Goal: Information Seeking & Learning: Learn about a topic

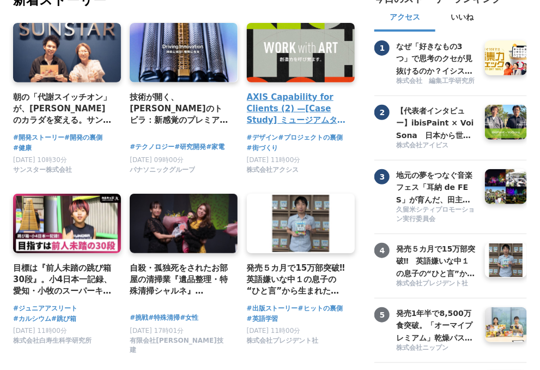
scroll to position [55, 0]
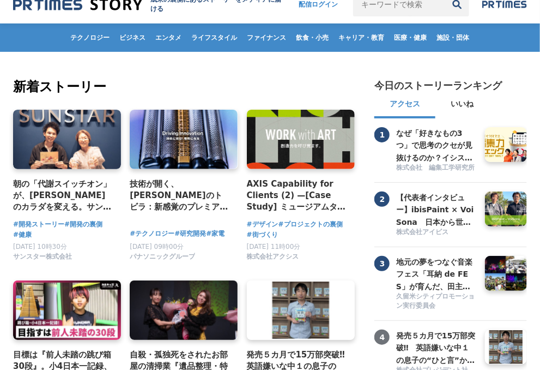
scroll to position [0, 0]
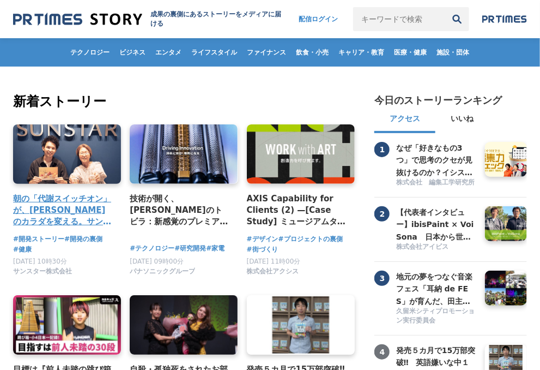
click at [58, 212] on h4 "朝の「代謝スイッチオン」が、未来のカラダを変える。サンスター「健康道場」から生まれた、新しい健康飲料の開発舞台裏" at bounding box center [62, 209] width 99 height 35
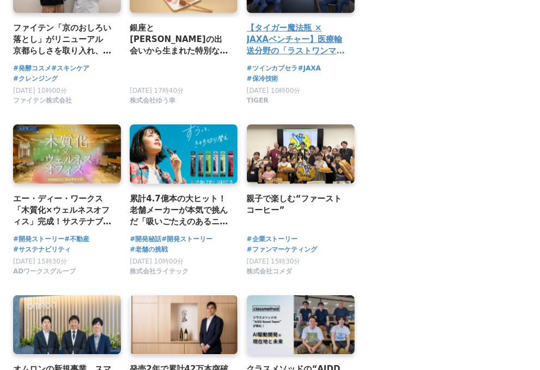
scroll to position [1908, 0]
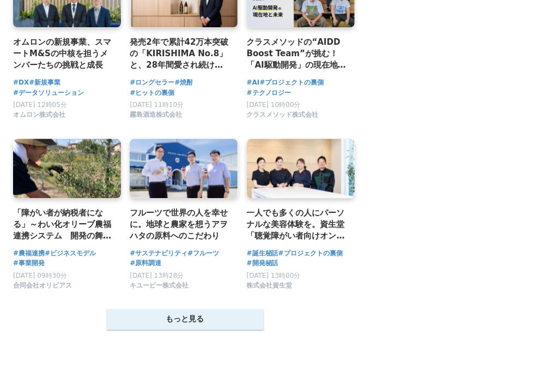
click at [216, 320] on button "もっと見る" at bounding box center [185, 318] width 157 height 21
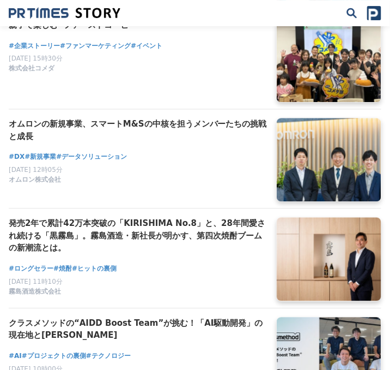
scroll to position [3072, 0]
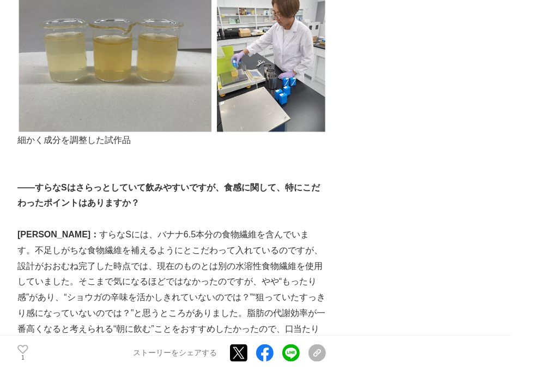
scroll to position [2235, 0]
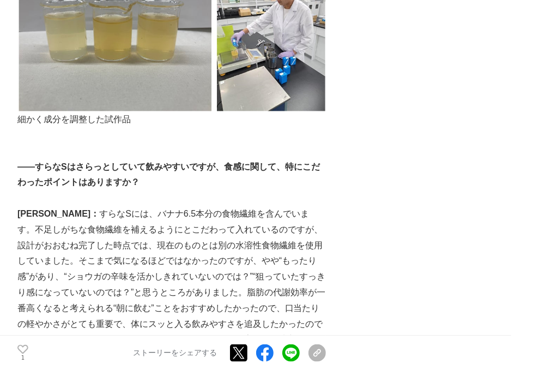
click at [317, 305] on p "藤本：" at bounding box center [171, 284] width 308 height 157
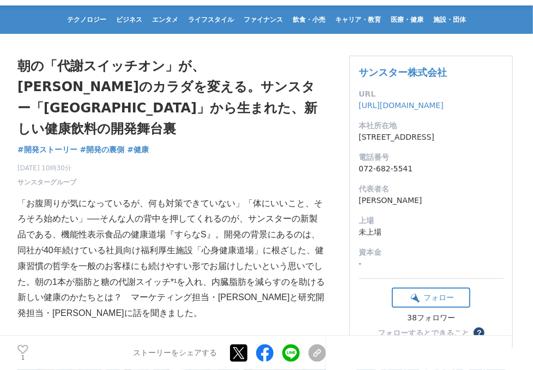
scroll to position [55, 0]
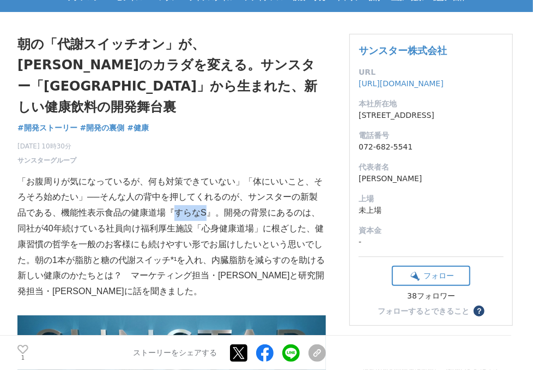
drag, startPoint x: 164, startPoint y: 191, endPoint x: 195, endPoint y: 192, distance: 31.1
click at [195, 192] on p "「お腹周りが気になっているが、何も対策できていない」「体にいいこと、そろそろ始めたい」──そんな人の背中を押してくれるのが、サンスターの新製品である、機能性表…" at bounding box center [171, 236] width 308 height 125
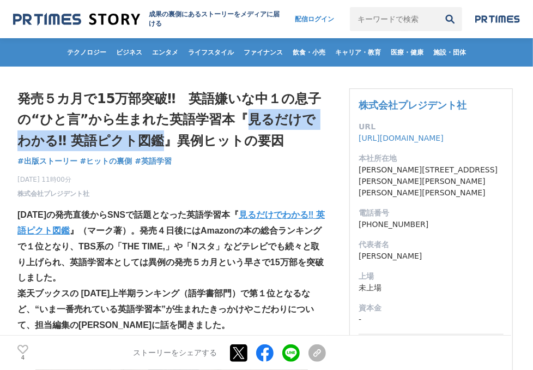
drag, startPoint x: 245, startPoint y: 119, endPoint x: 152, endPoint y: 141, distance: 95.6
click at [152, 141] on h1 "発売５カ月で15万部突破‼　英語嫌いな中１の息子の“ひと言”から生まれた英語学習本『見るだけでわかる‼ 英語ピクト図鑑』異例ヒットの要因" at bounding box center [171, 119] width 308 height 63
drag, startPoint x: 152, startPoint y: 141, endPoint x: 145, endPoint y: 140, distance: 7.2
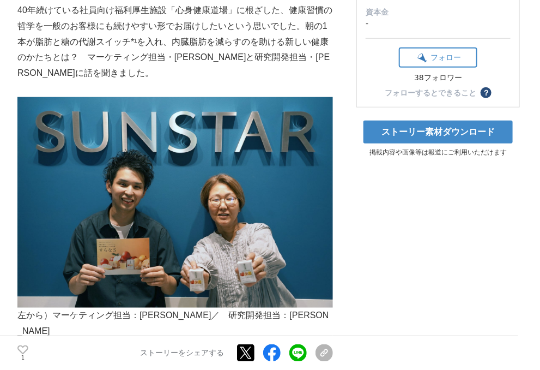
scroll to position [164, 0]
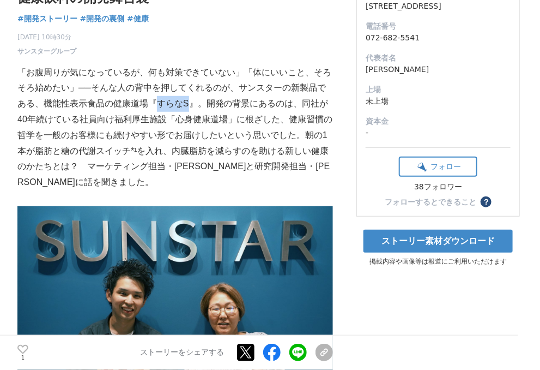
drag, startPoint x: 158, startPoint y: 84, endPoint x: 189, endPoint y: 79, distance: 32.0
click at [189, 79] on p "「お腹周りが気になっているが、何も対策できていない」「体にいいこと、そろそろ始めたい」──そんな人の背中を押してくれるのが、サンスターの新製品である、機能性表…" at bounding box center [175, 127] width 316 height 125
copy p "すらなS"
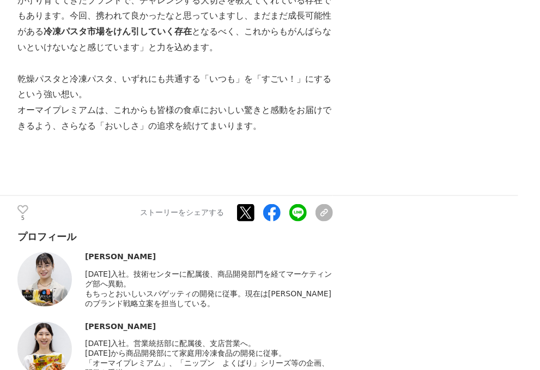
scroll to position [5614, 0]
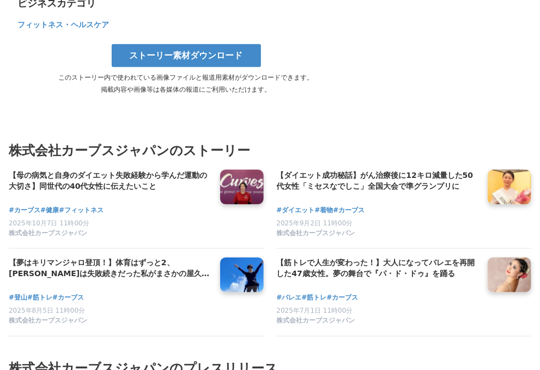
scroll to position [2943, 0]
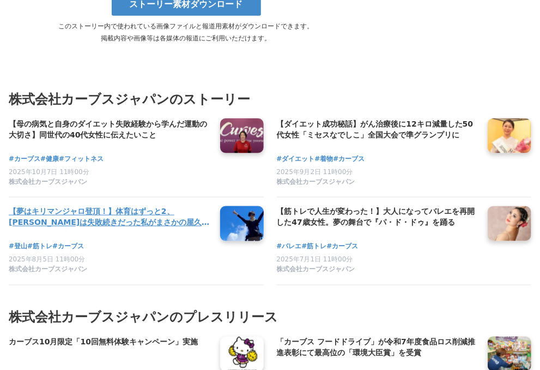
click at [156, 228] on h4 "【夢はキリマンジャロ登頂！】体育はずっと2、[PERSON_NAME]は失敗続きだった私がまさかの屋久島トレッキングで変わったもの" at bounding box center [110, 217] width 203 height 22
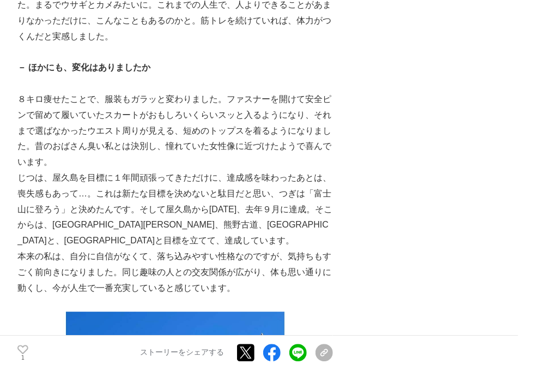
scroll to position [1908, 0]
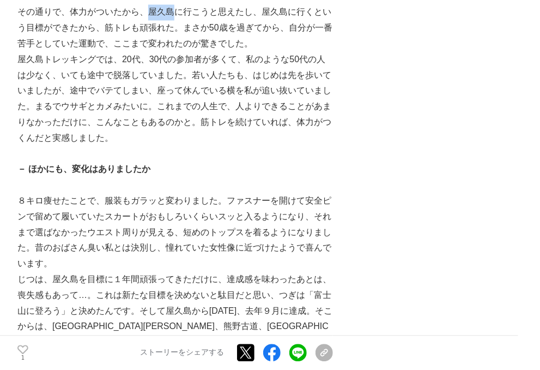
drag, startPoint x: 147, startPoint y: 92, endPoint x: 173, endPoint y: 88, distance: 26.4
click at [173, 51] on p "その通りで、体力がついたから、屋久島に行こうと思えたし、屋久島に行くという目標ができたから、筋トレも頑張れた。まさか50歳を過ぎてから、自分が一番苦手としてい…" at bounding box center [175, 27] width 316 height 47
